Goal: Find specific page/section: Find specific page/section

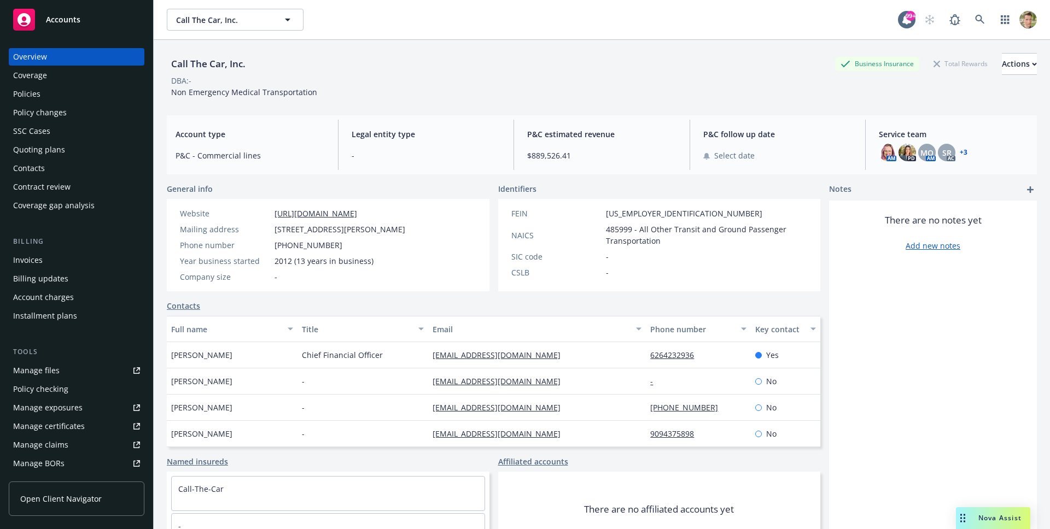
scroll to position [202, 0]
